Goal: Find specific page/section: Find specific page/section

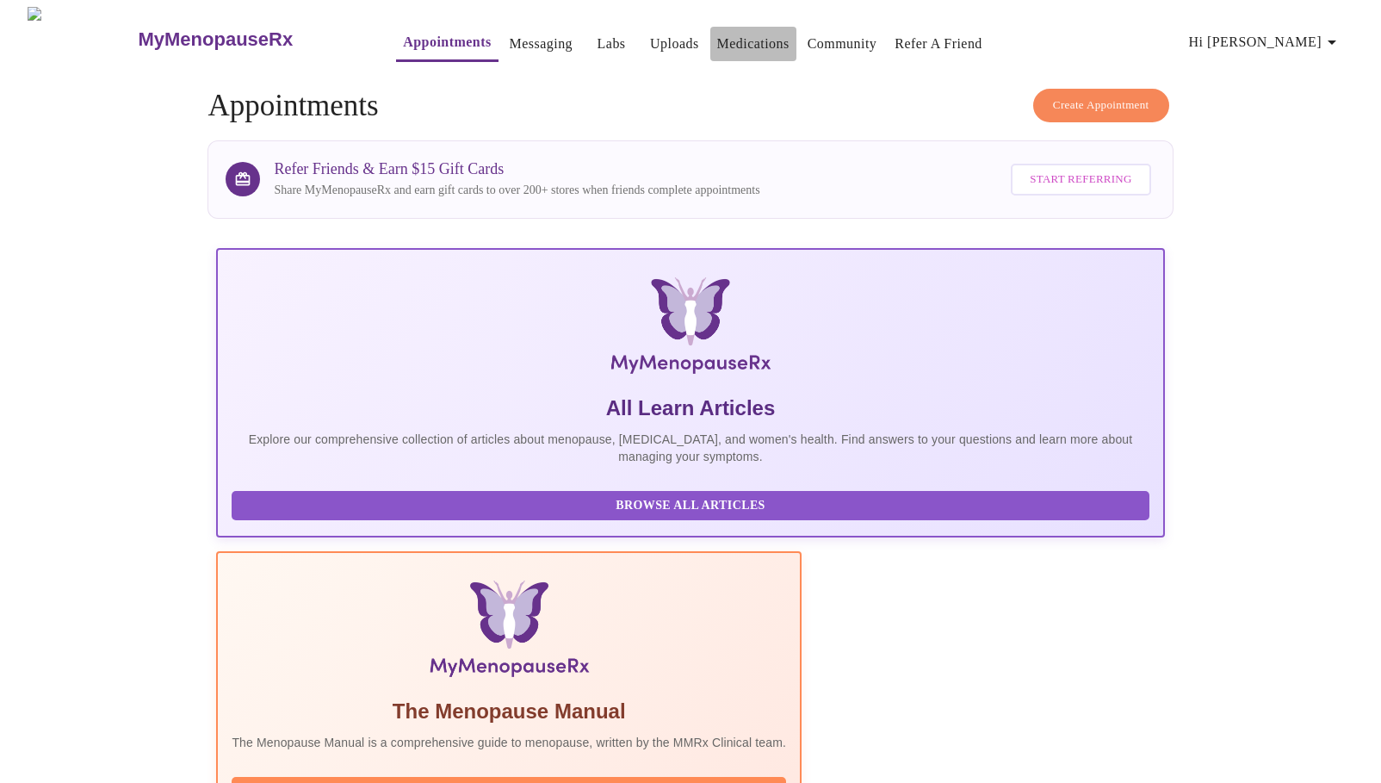
click at [722, 38] on link "Medications" at bounding box center [753, 44] width 72 height 24
